Goal: Navigation & Orientation: Find specific page/section

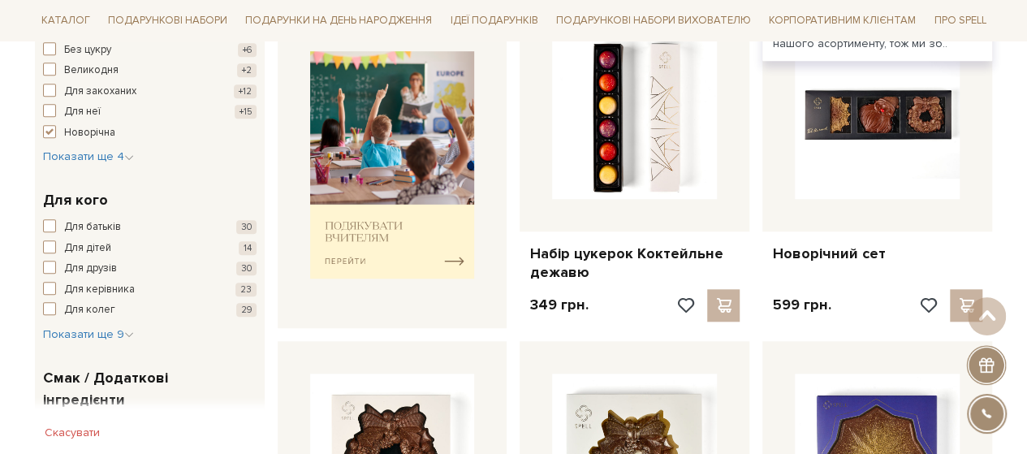
scroll to position [812, 0]
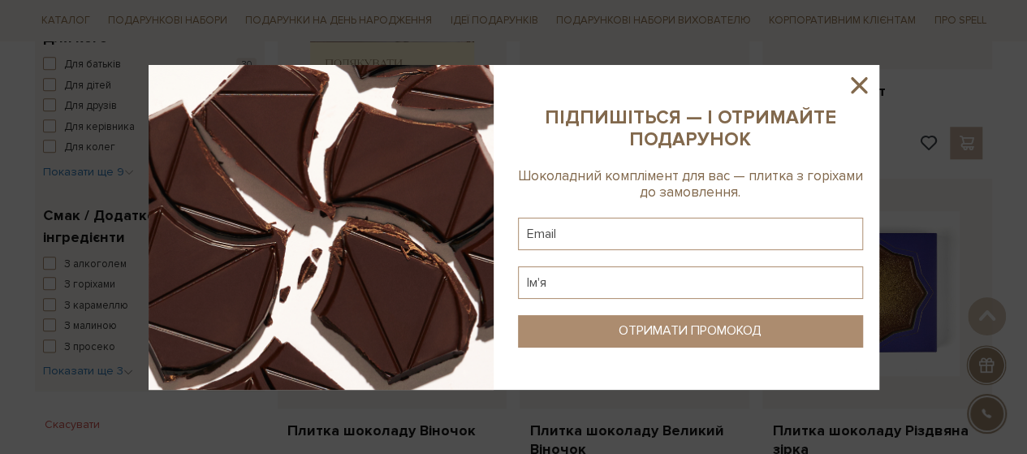
click at [857, 95] on icon at bounding box center [859, 85] width 28 height 28
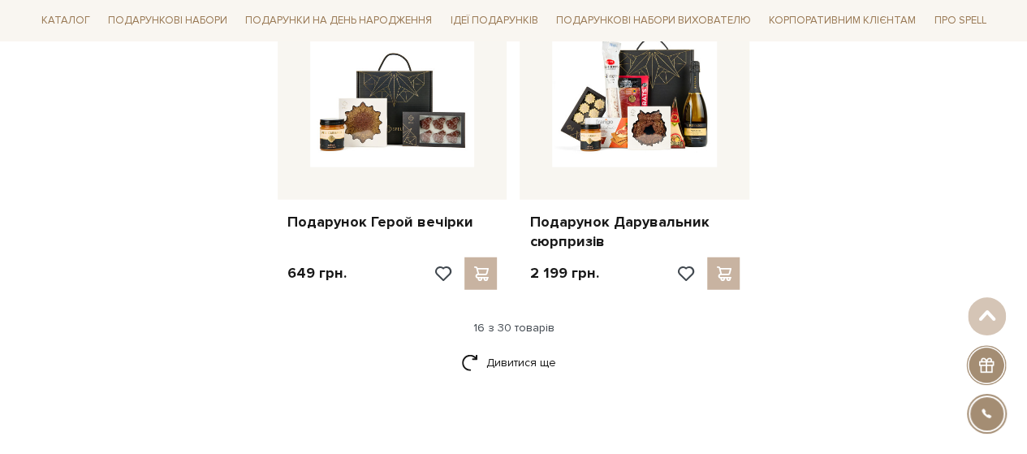
scroll to position [1948, 0]
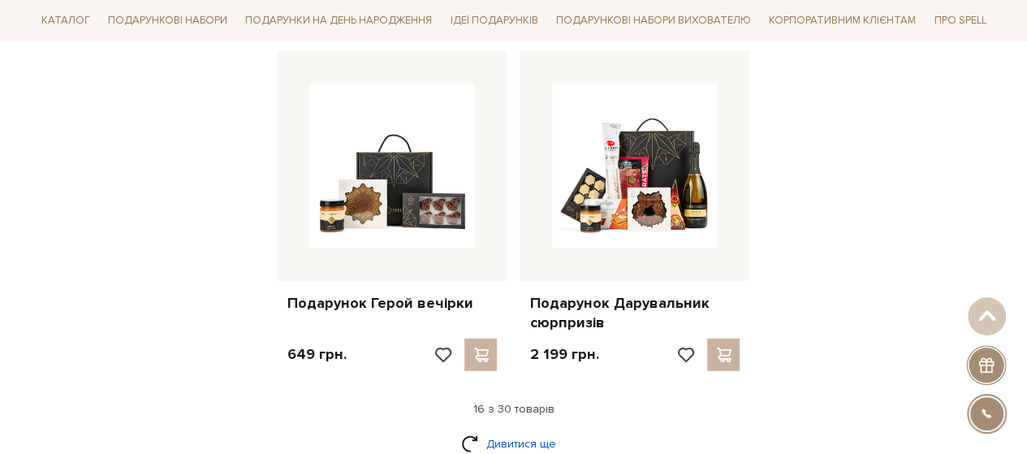
click at [514, 442] on link "Дивитися ще" at bounding box center [514, 443] width 106 height 28
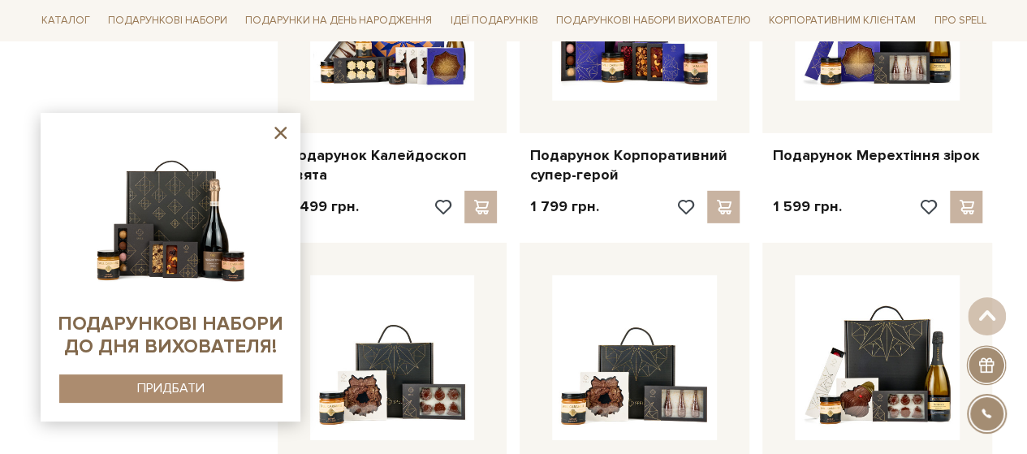
scroll to position [2192, 0]
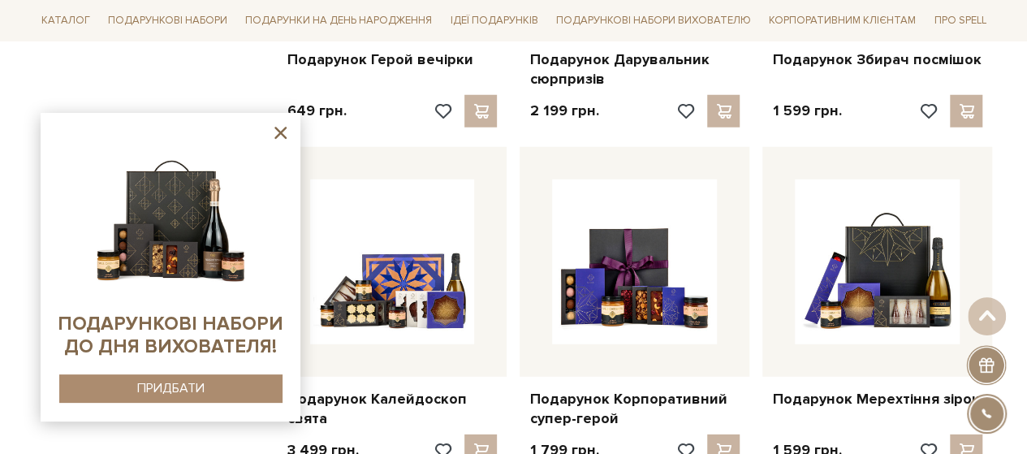
click at [280, 136] on icon at bounding box center [280, 133] width 20 height 20
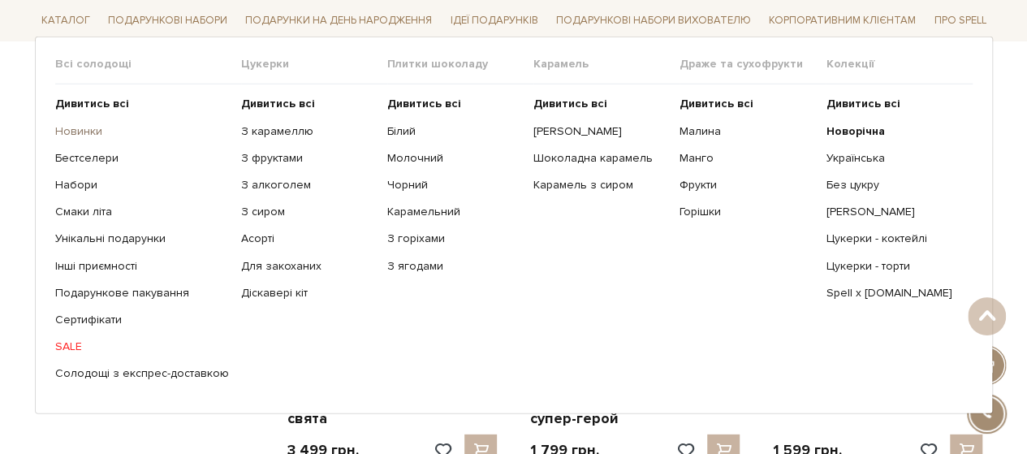
click at [84, 126] on link "Новинки" at bounding box center [142, 130] width 174 height 15
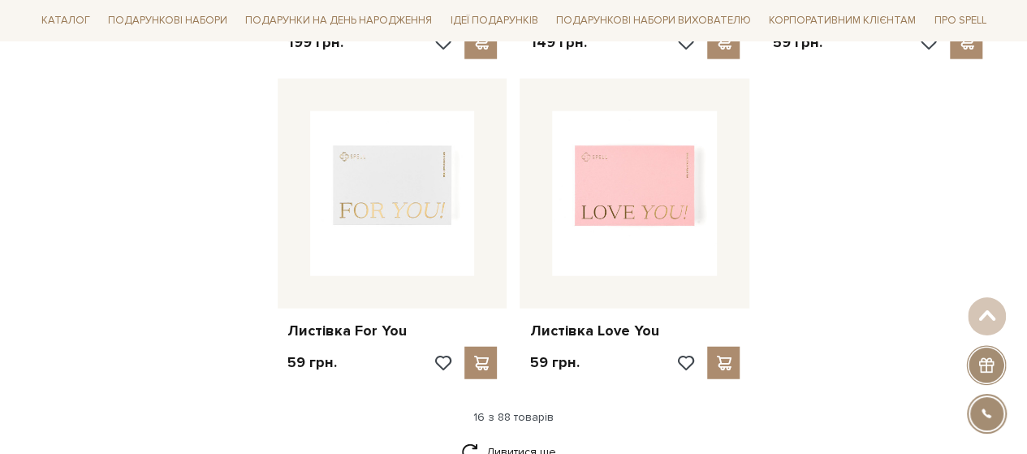
scroll to position [2354, 0]
